Goal: Information Seeking & Learning: Learn about a topic

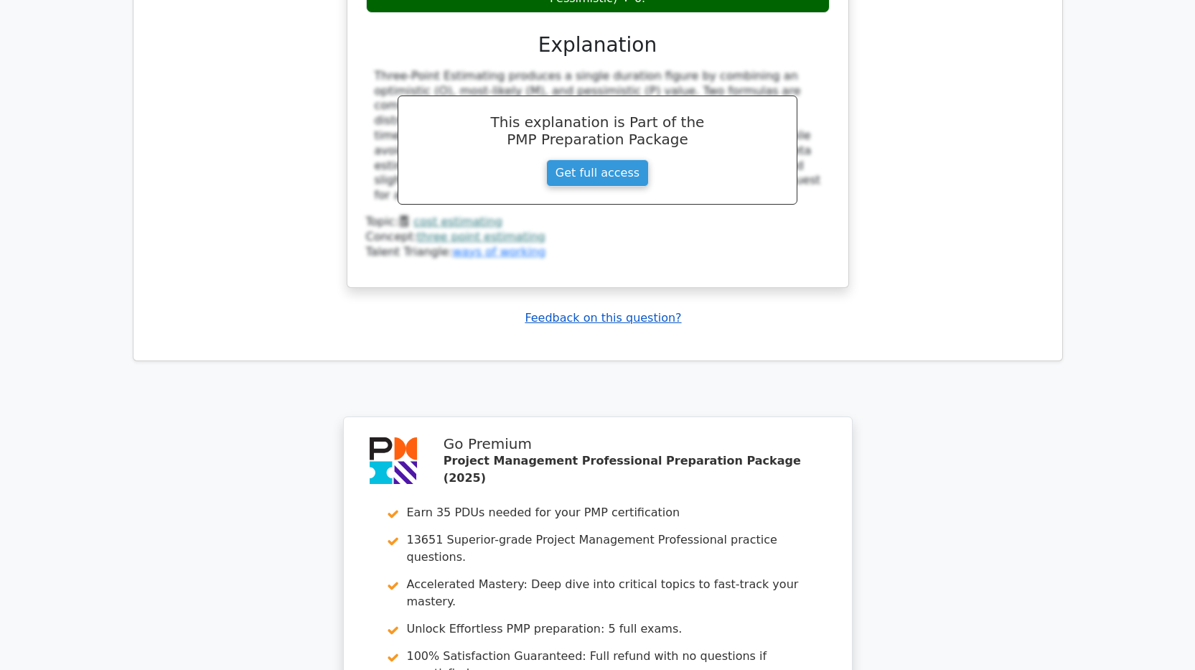
scroll to position [4826, 0]
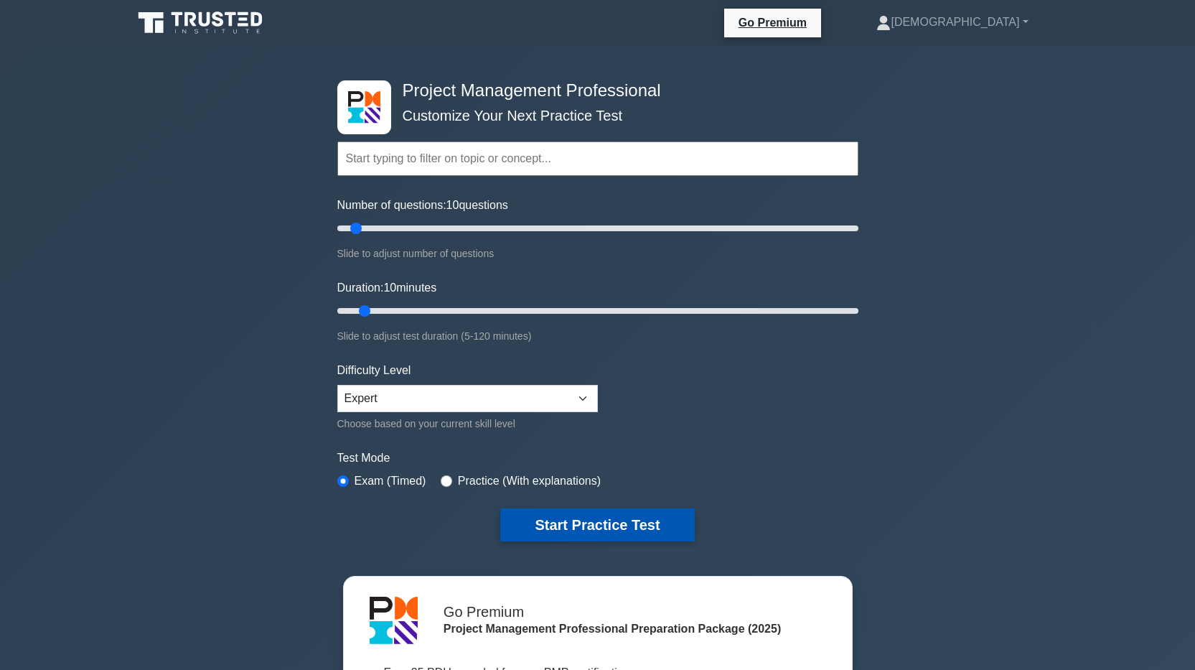
click at [614, 530] on button "Start Practice Test" at bounding box center [597, 524] width 194 height 33
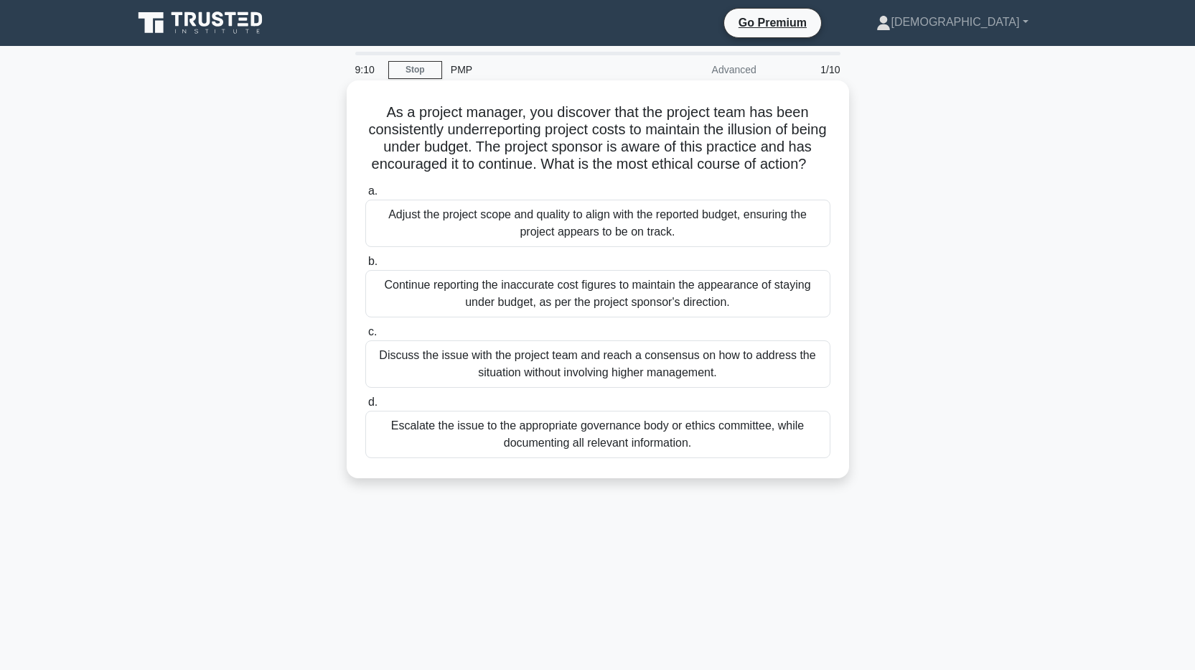
click at [569, 458] on div "Escalate the issue to the appropriate governance body or ethics committee, whil…" at bounding box center [597, 434] width 465 height 47
click at [365, 407] on input "d. Escalate the issue to the appropriate governance body or ethics committee, w…" at bounding box center [365, 402] width 0 height 9
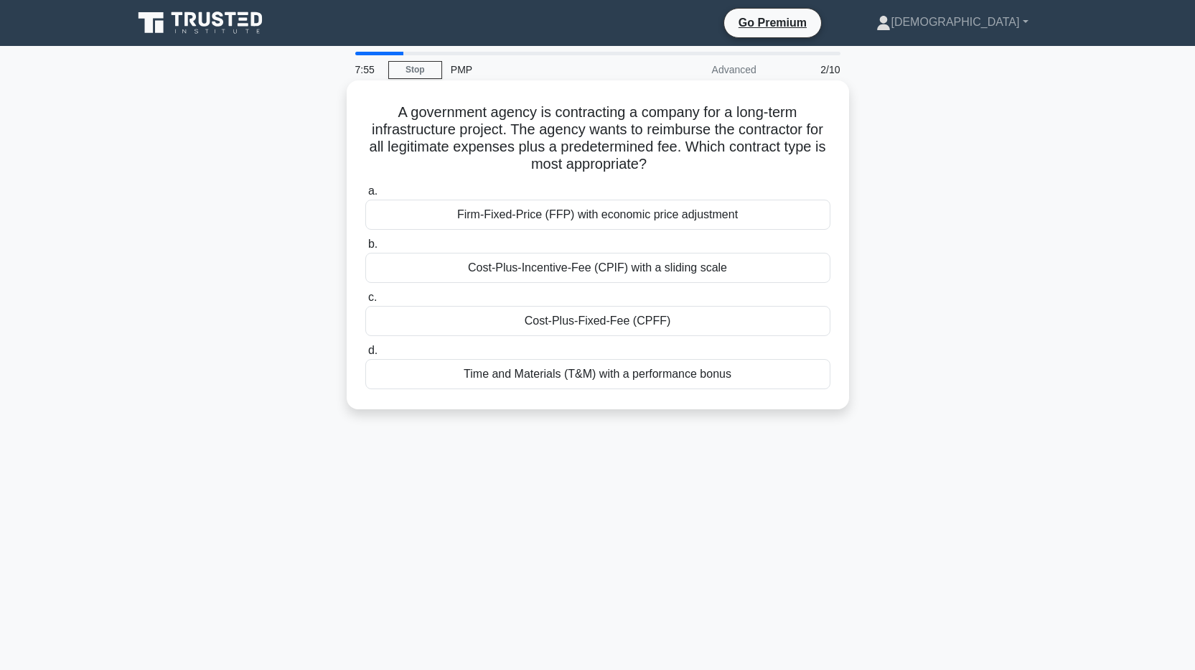
click at [628, 323] on div "Cost-Plus-Fixed-Fee (CPFF)" at bounding box center [597, 321] width 465 height 30
click at [365, 302] on input "c. Cost-Plus-Fixed-Fee (CPFF)" at bounding box center [365, 297] width 0 height 9
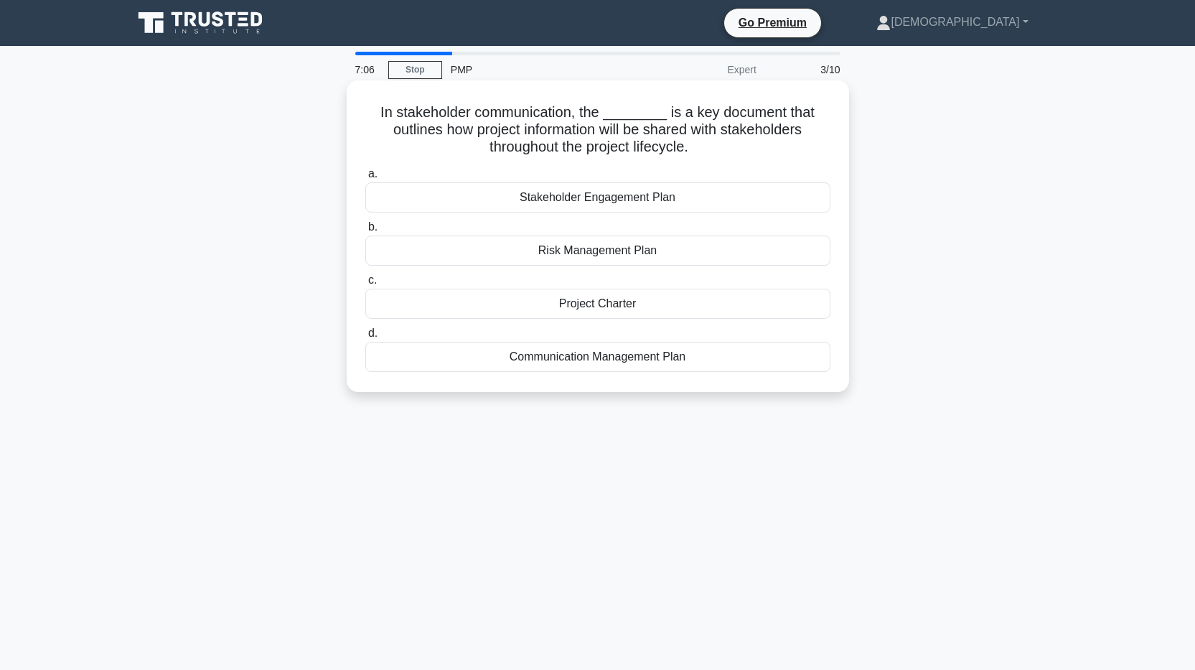
click at [618, 356] on div "Communication Management Plan" at bounding box center [597, 357] width 465 height 30
click at [365, 338] on input "d. Communication Management Plan" at bounding box center [365, 333] width 0 height 9
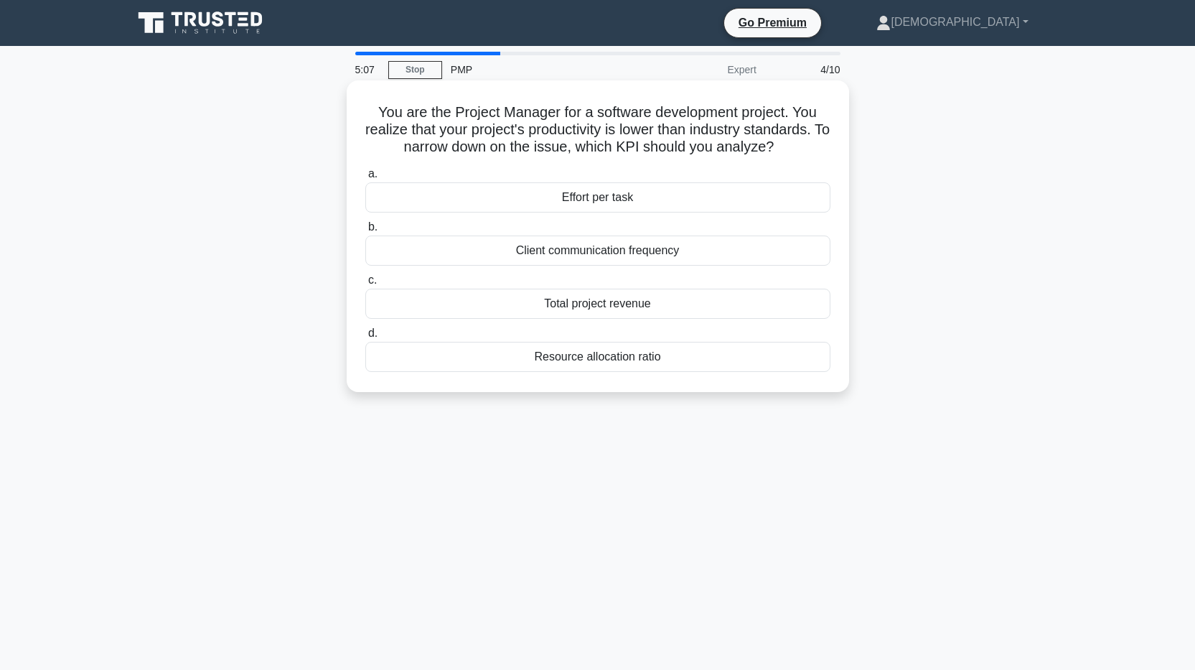
click at [601, 361] on div "Resource allocation ratio" at bounding box center [597, 357] width 465 height 30
click at [365, 338] on input "d. Resource allocation ratio" at bounding box center [365, 333] width 0 height 9
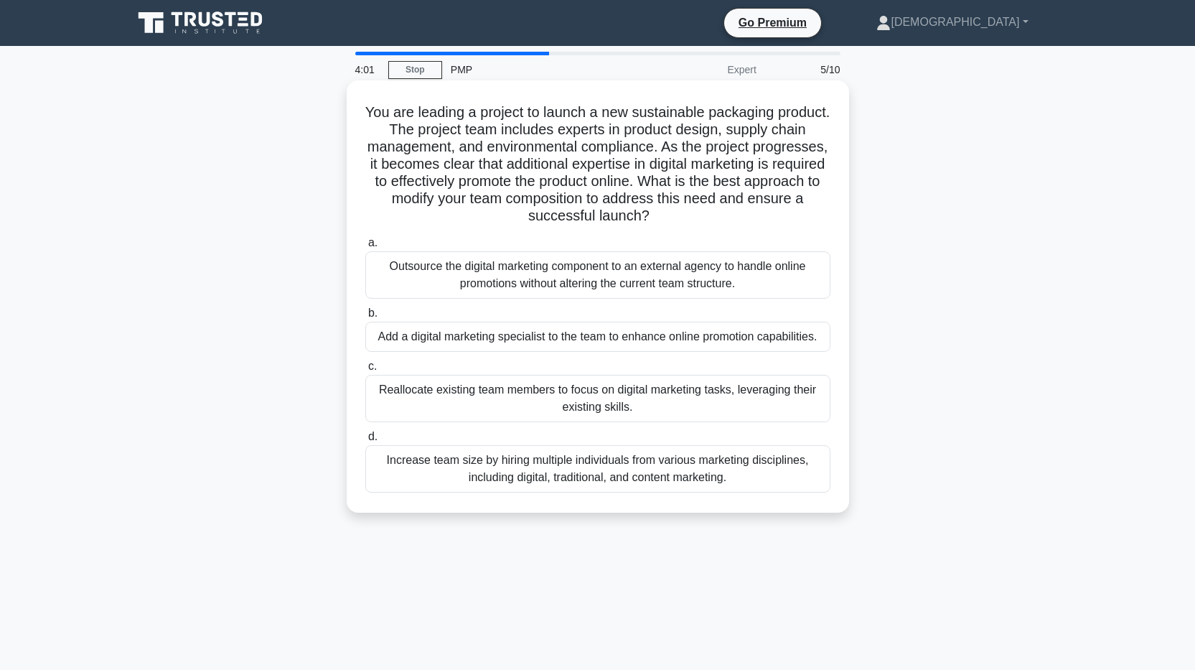
click at [583, 281] on div "Outsource the digital marketing component to an external agency to handle onlin…" at bounding box center [597, 274] width 465 height 47
click at [365, 248] on input "a. Outsource the digital marketing component to an external agency to handle on…" at bounding box center [365, 242] width 0 height 9
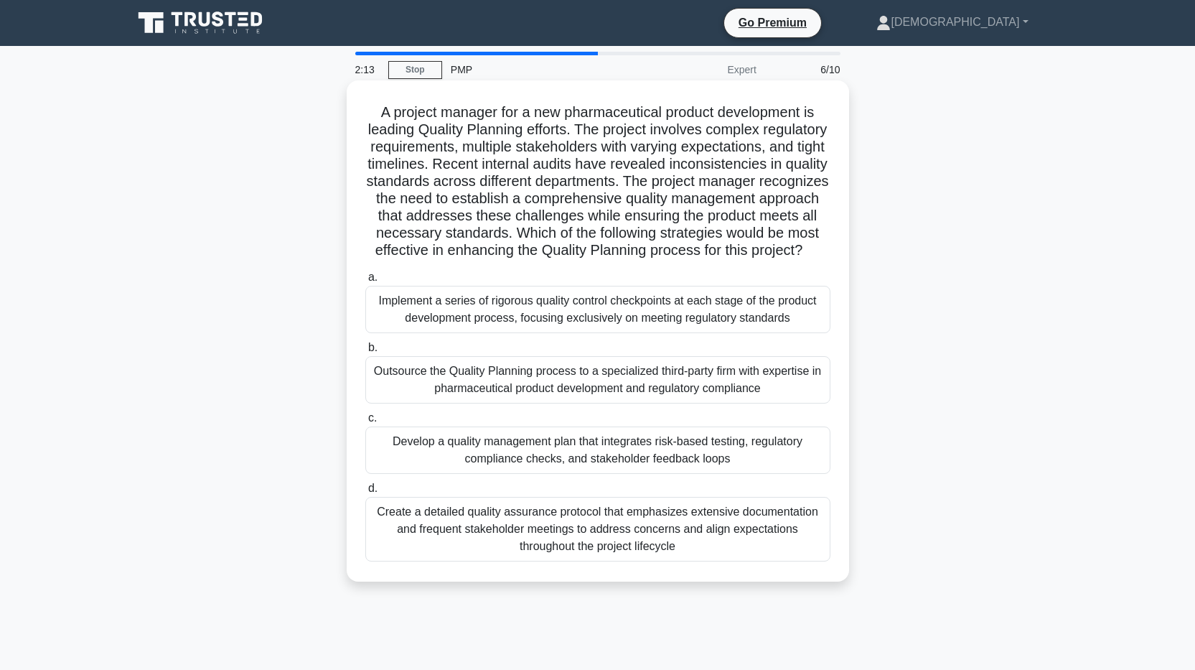
click at [572, 470] on div "Develop a quality management plan that integrates risk-based testing, regulator…" at bounding box center [597, 449] width 465 height 47
click at [365, 423] on input "c. Develop a quality management plan that integrates risk-based testing, regula…" at bounding box center [365, 417] width 0 height 9
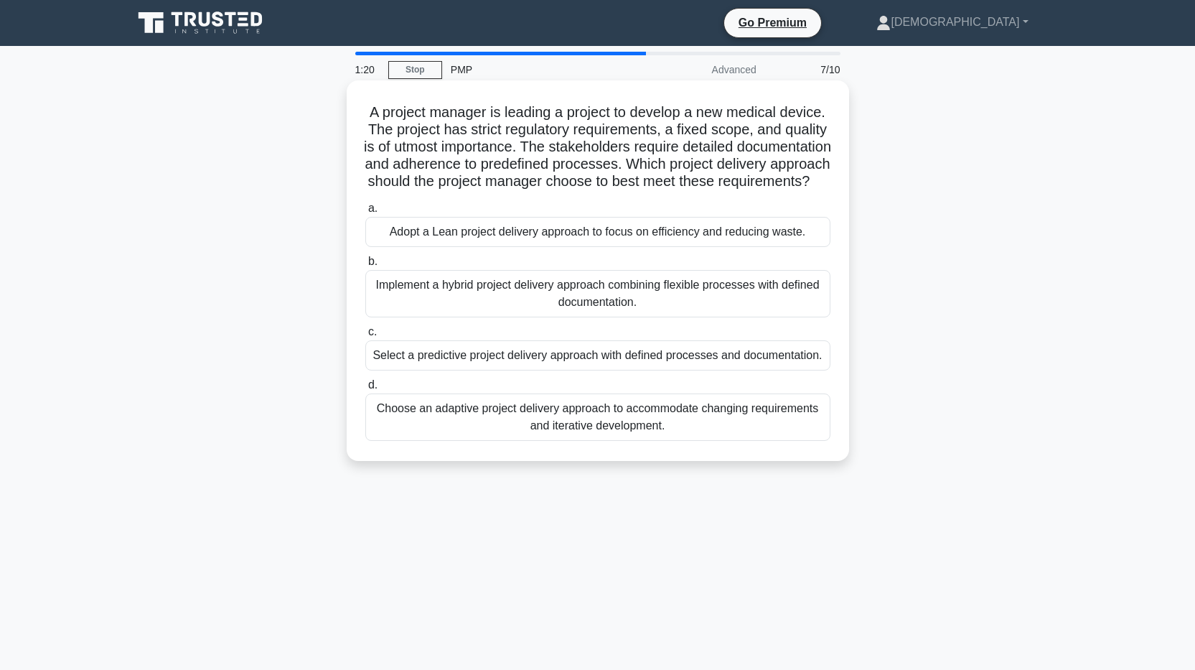
click at [574, 441] on div "Choose an adaptive project delivery approach to accommodate changing requiremen…" at bounding box center [597, 416] width 465 height 47
click at [365, 390] on input "d. Choose an adaptive project delivery approach to accommodate changing require…" at bounding box center [365, 384] width 0 height 9
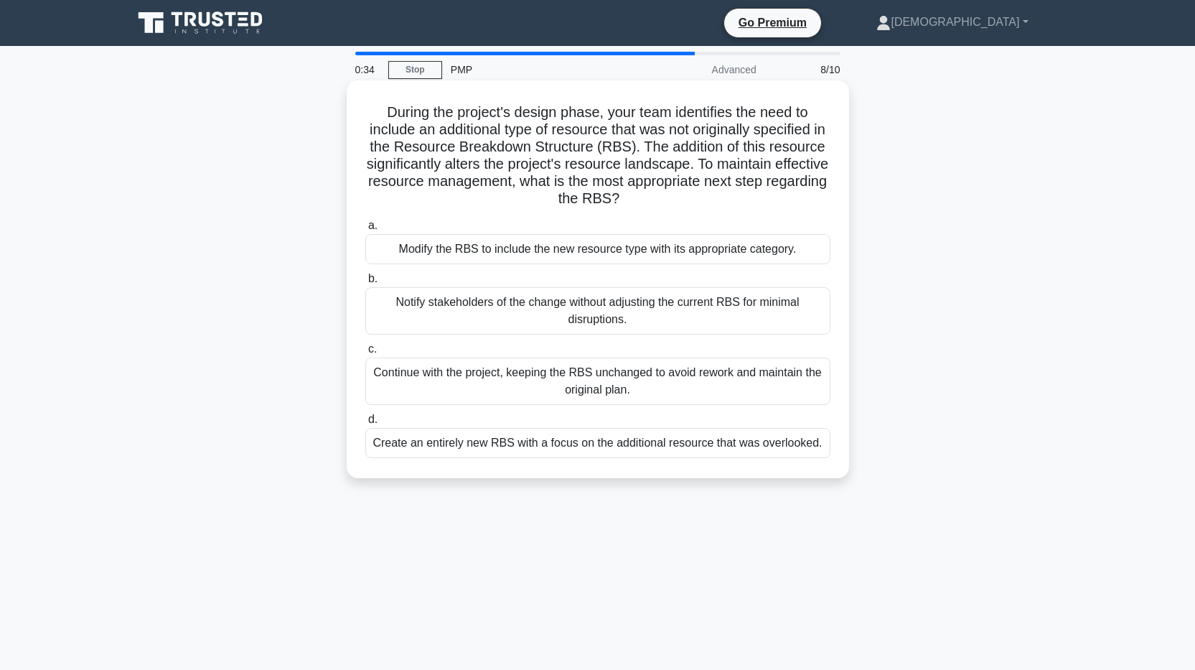
click at [549, 254] on div "Modify the RBS to include the new resource type with its appropriate category." at bounding box center [597, 249] width 465 height 30
click at [365, 230] on input "a. Modify the RBS to include the new resource type with its appropriate categor…" at bounding box center [365, 225] width 0 height 9
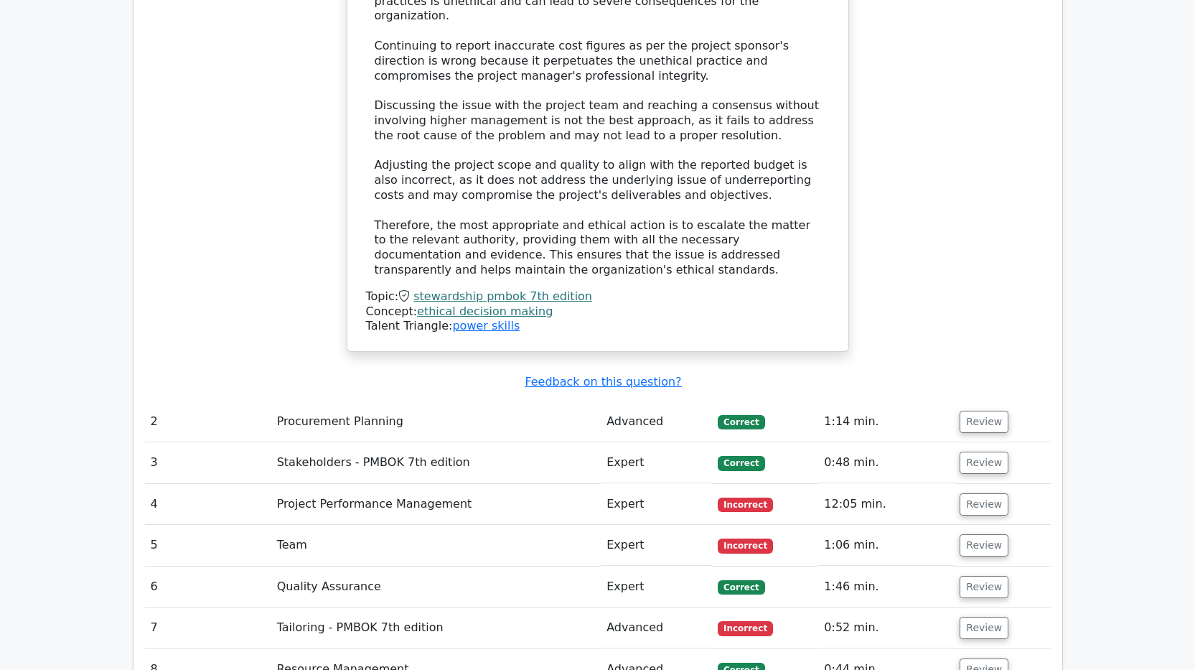
scroll to position [2009, 0]
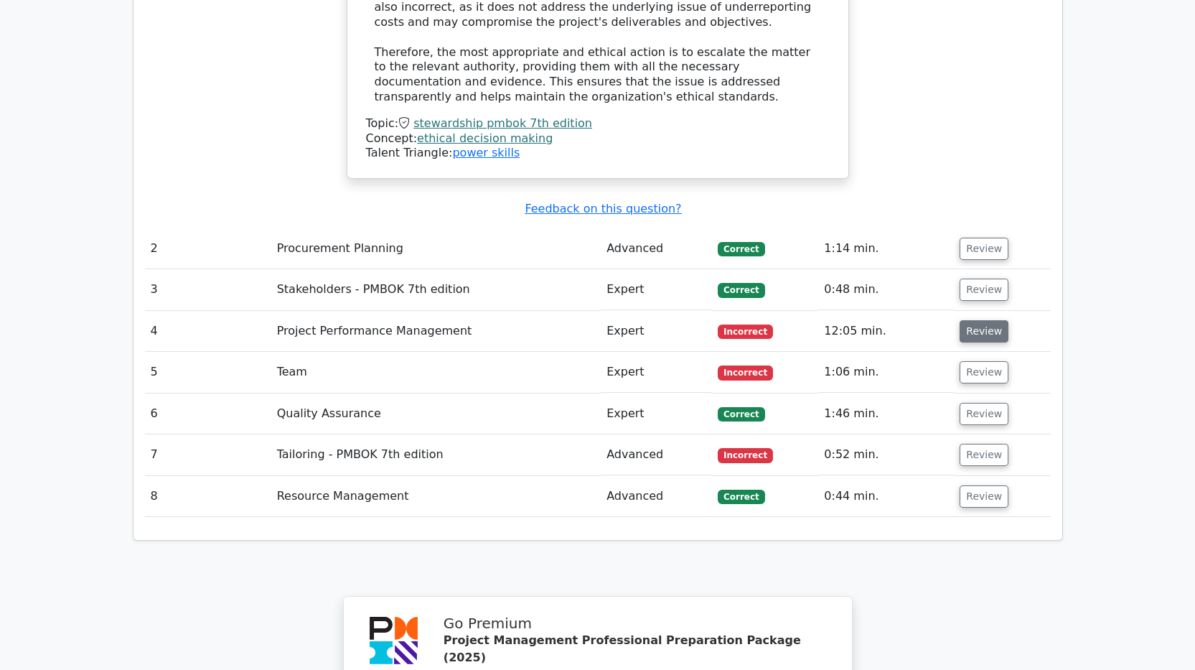
click at [989, 320] on button "Review" at bounding box center [984, 331] width 49 height 22
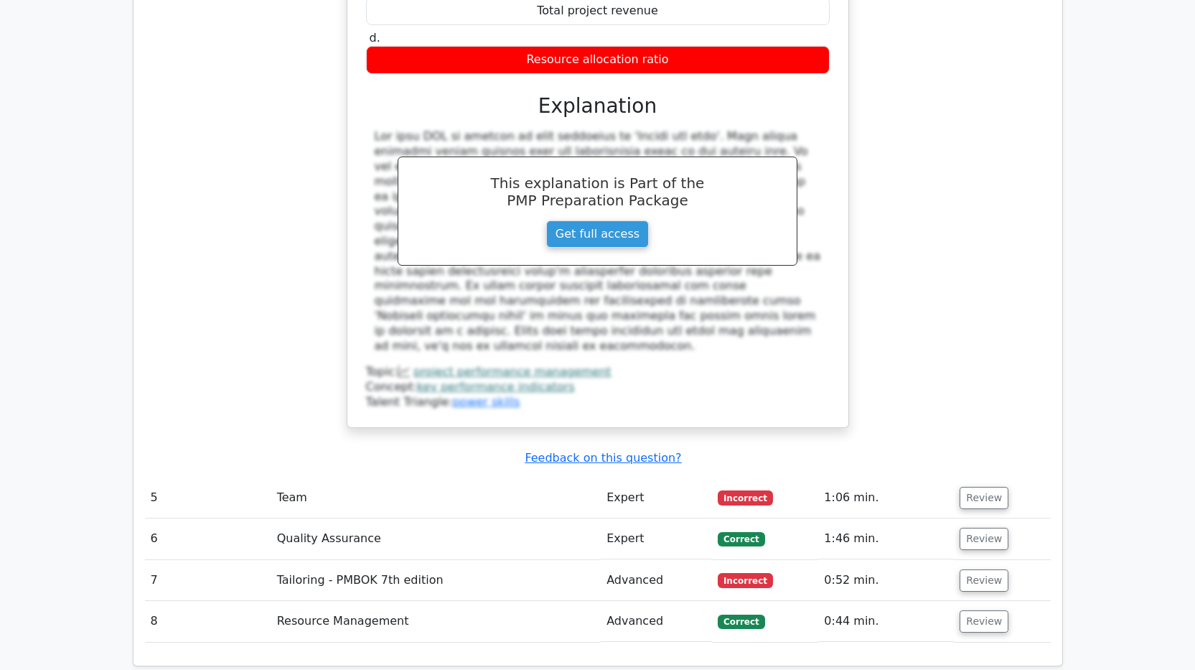
scroll to position [2584, 0]
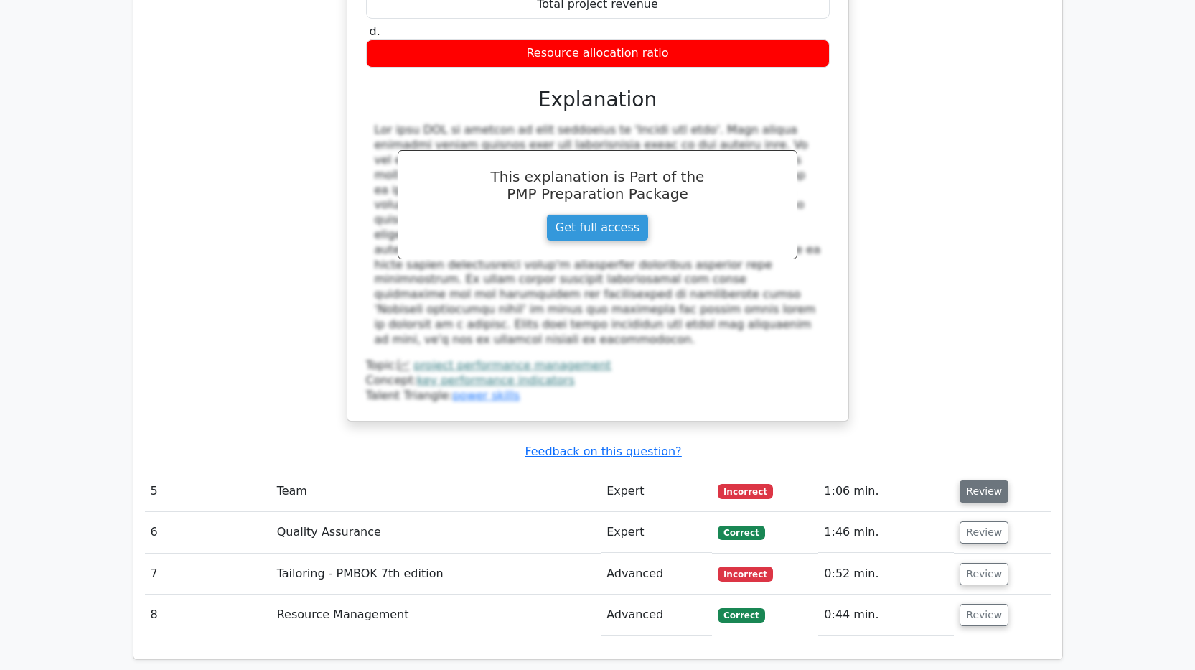
click at [987, 480] on button "Review" at bounding box center [984, 491] width 49 height 22
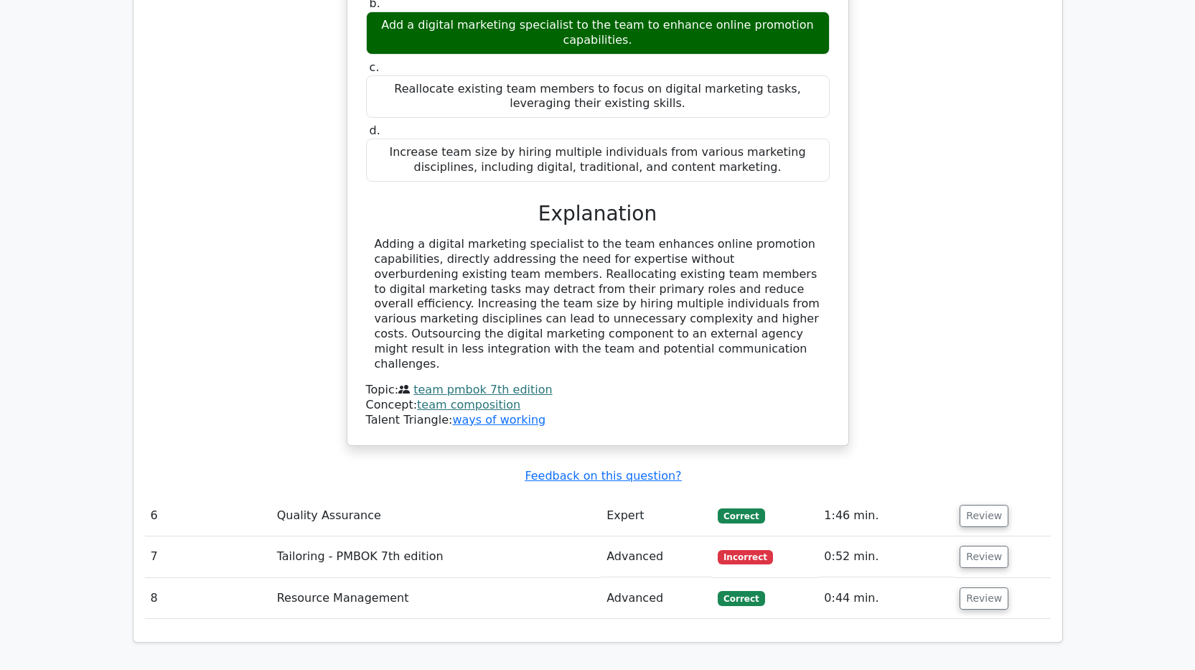
scroll to position [3517, 0]
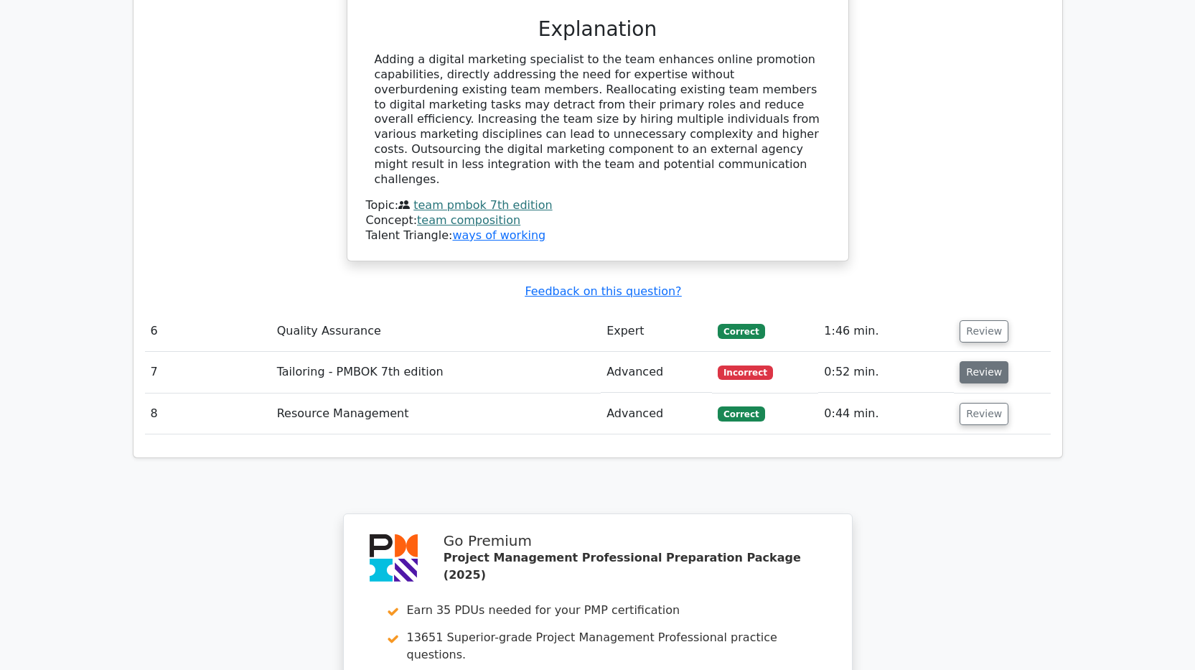
click at [970, 361] on button "Review" at bounding box center [984, 372] width 49 height 22
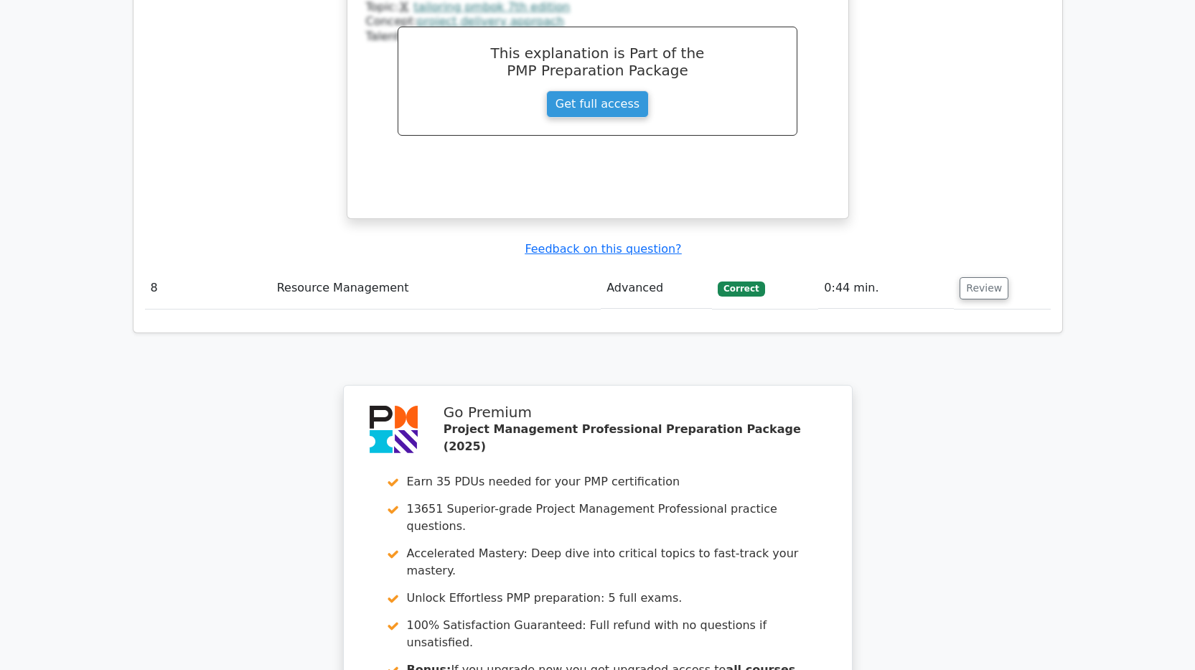
scroll to position [4210, 0]
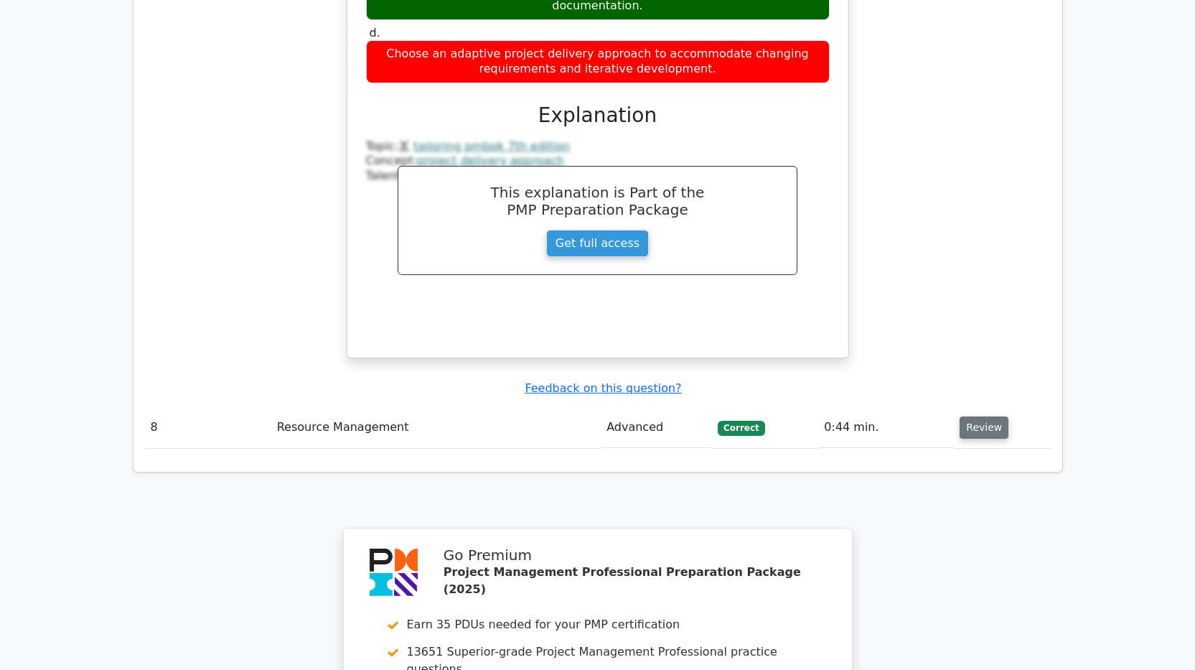
click at [977, 416] on button "Review" at bounding box center [984, 427] width 49 height 22
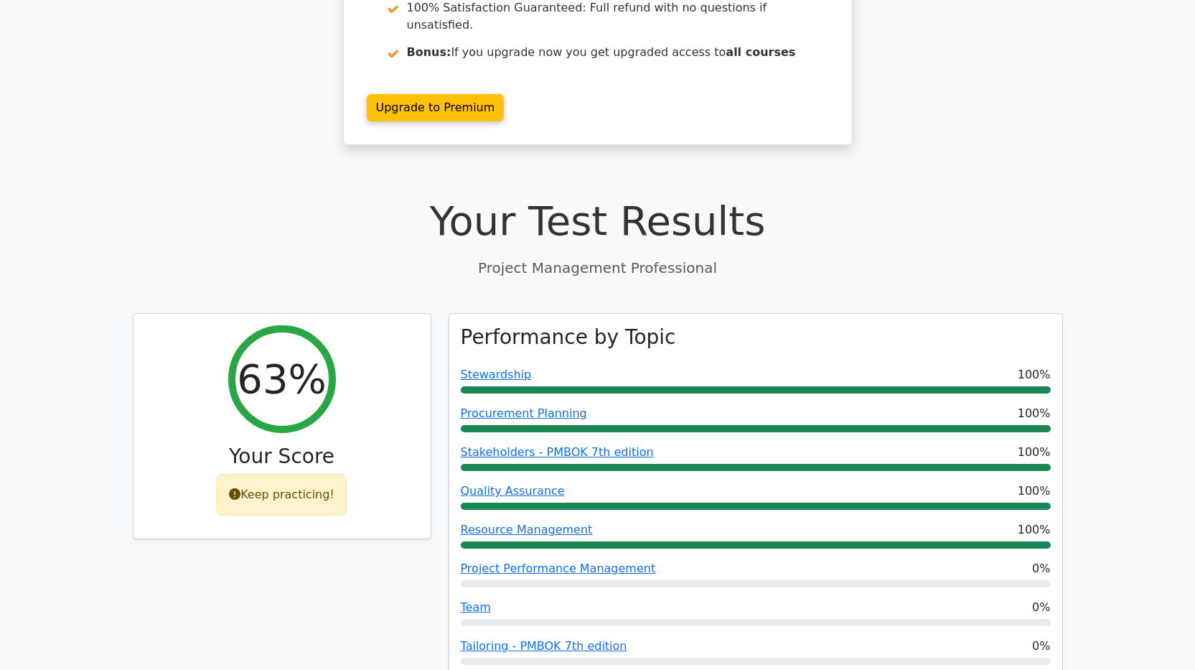
scroll to position [0, 0]
